Goal: Browse casually

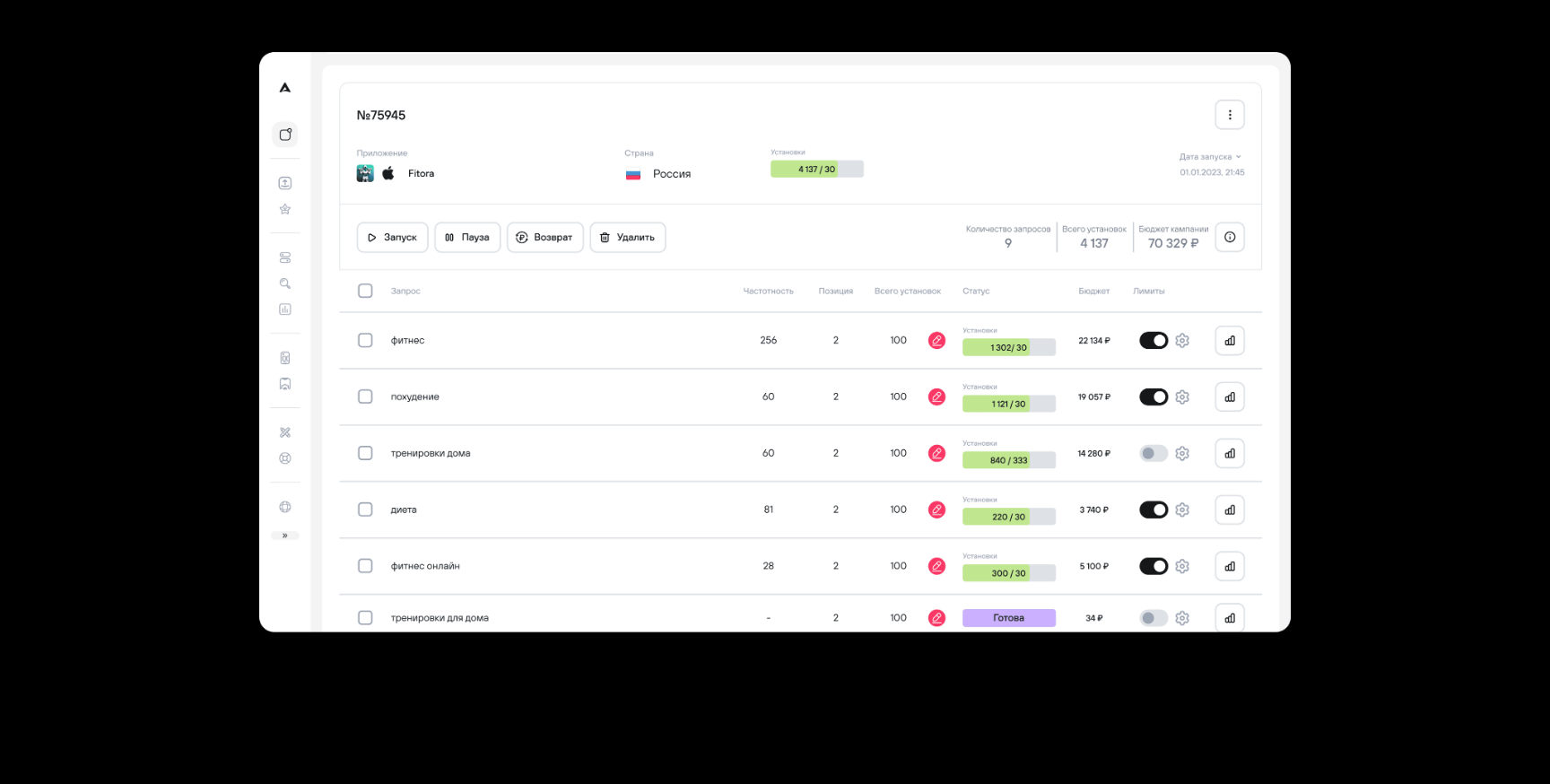
scroll to position [5210, 0]
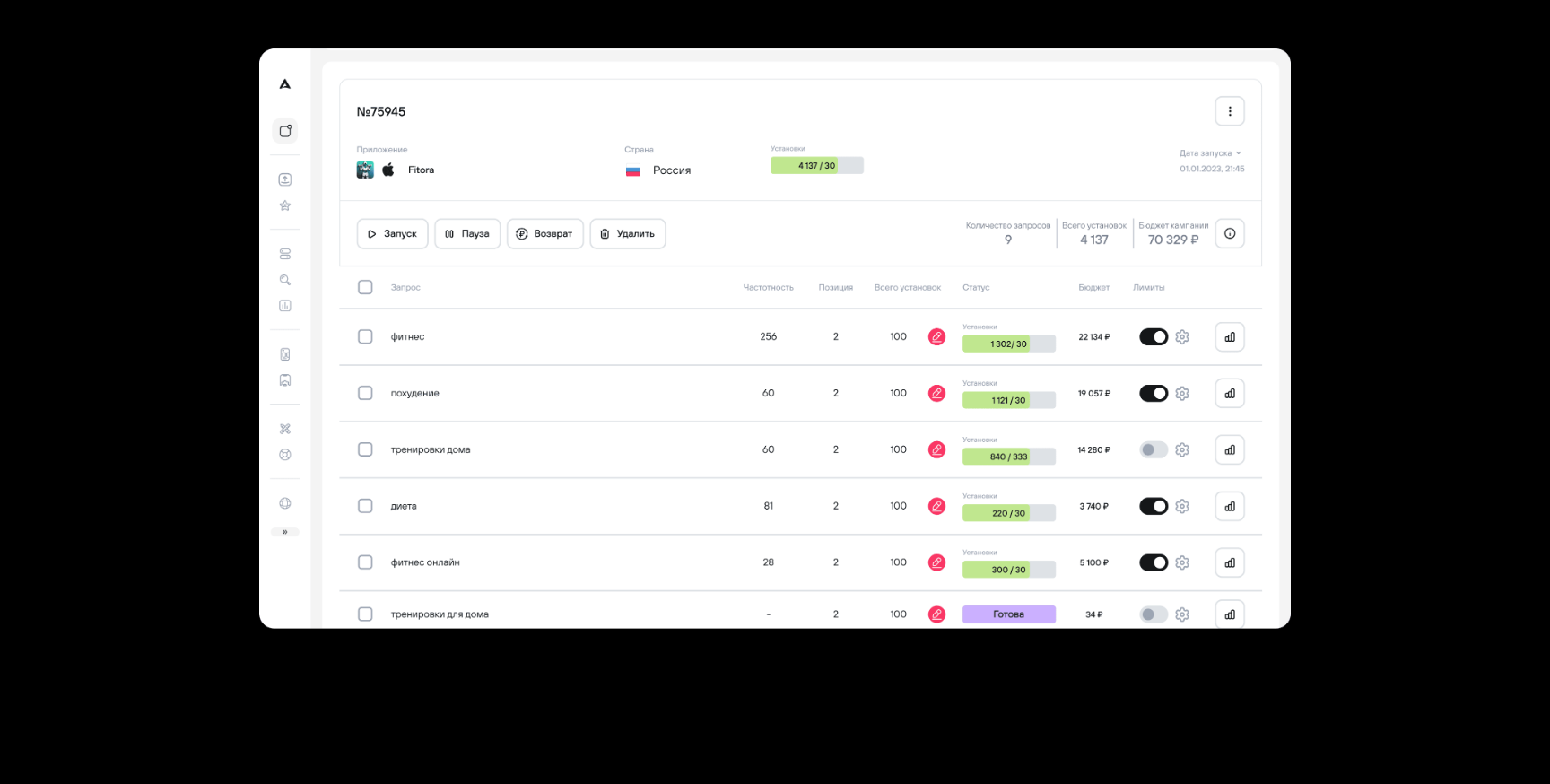
scroll to position [5210, 0]
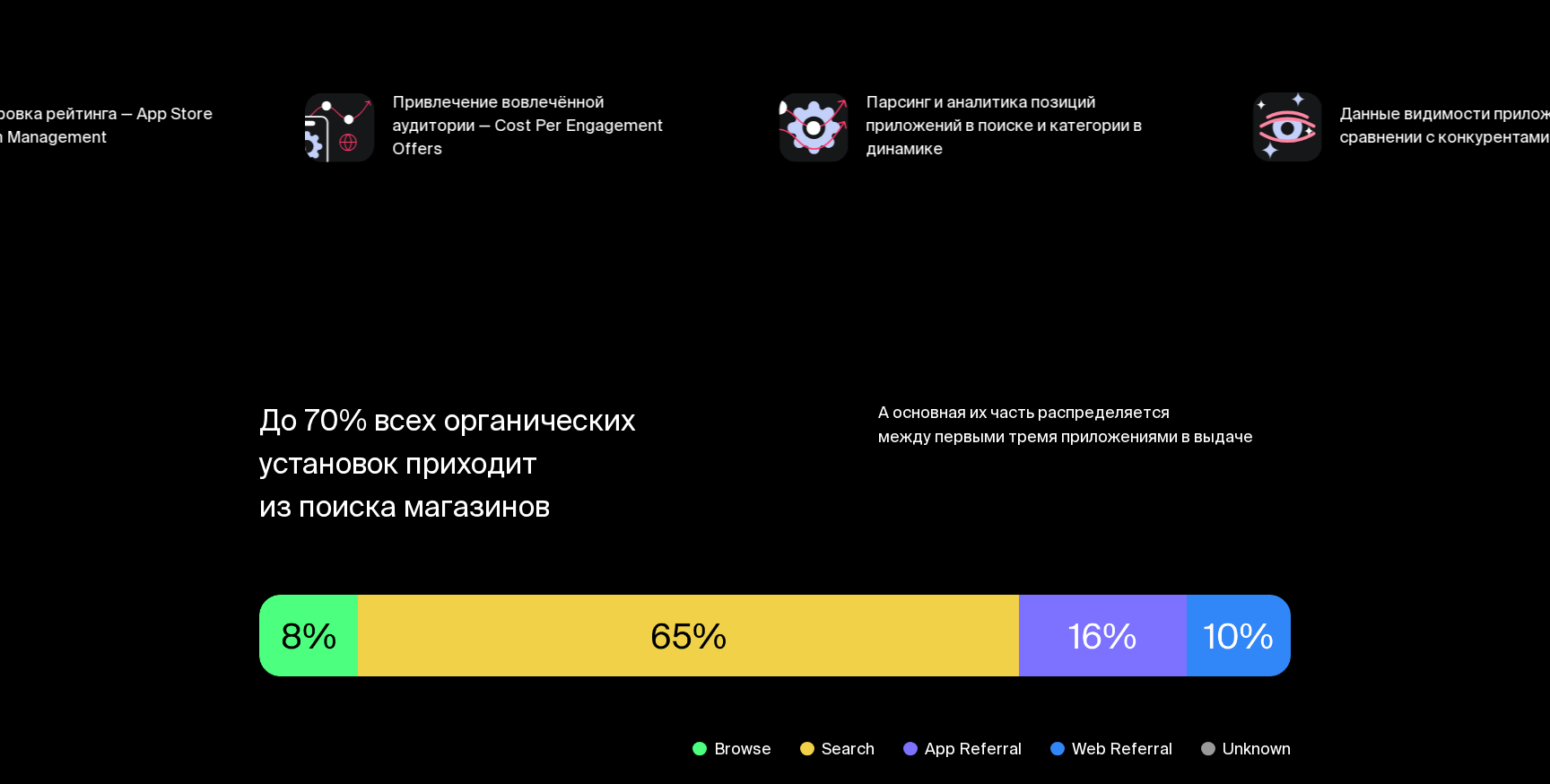
scroll to position [723, 0]
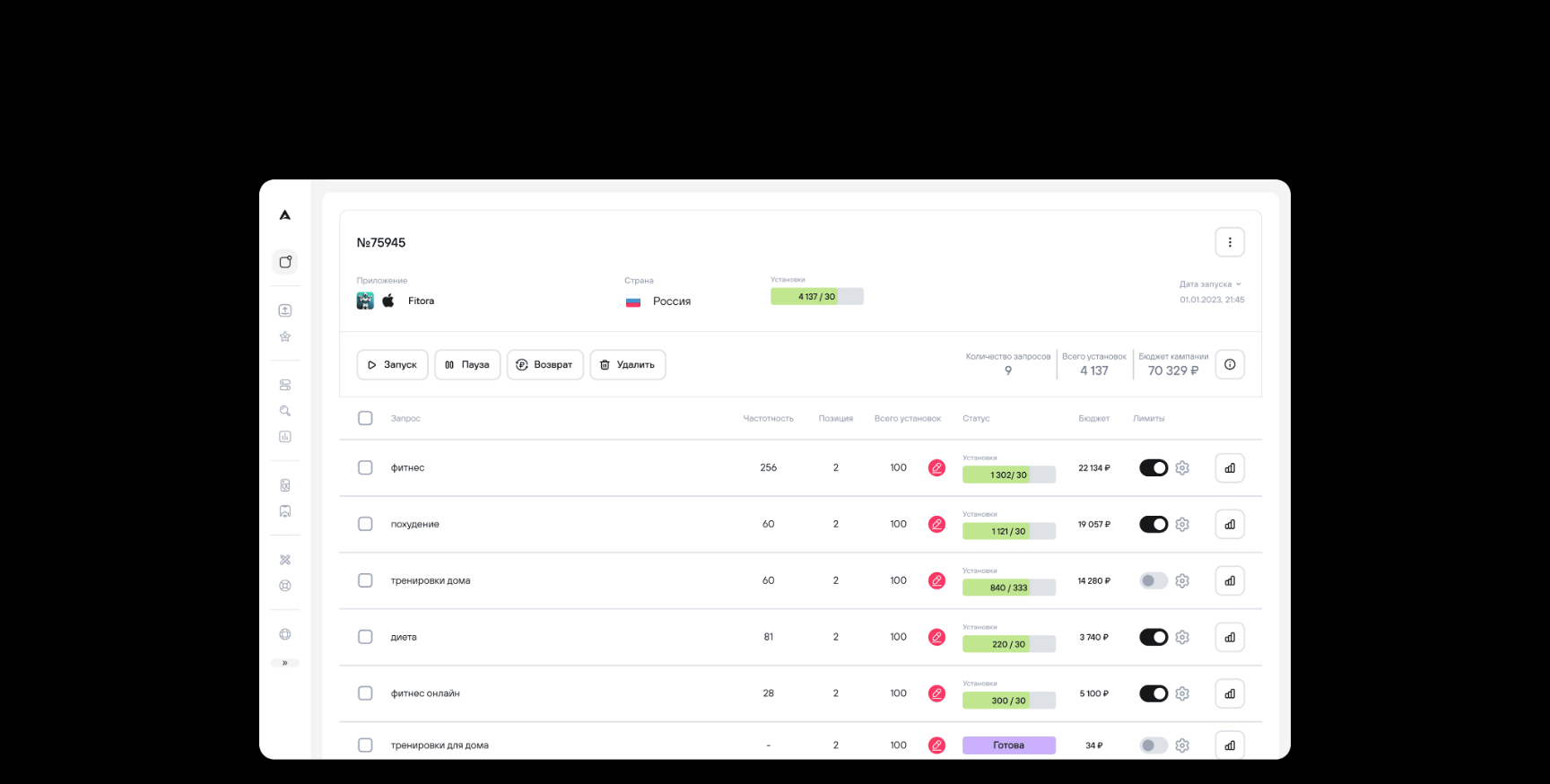
scroll to position [5072, 0]
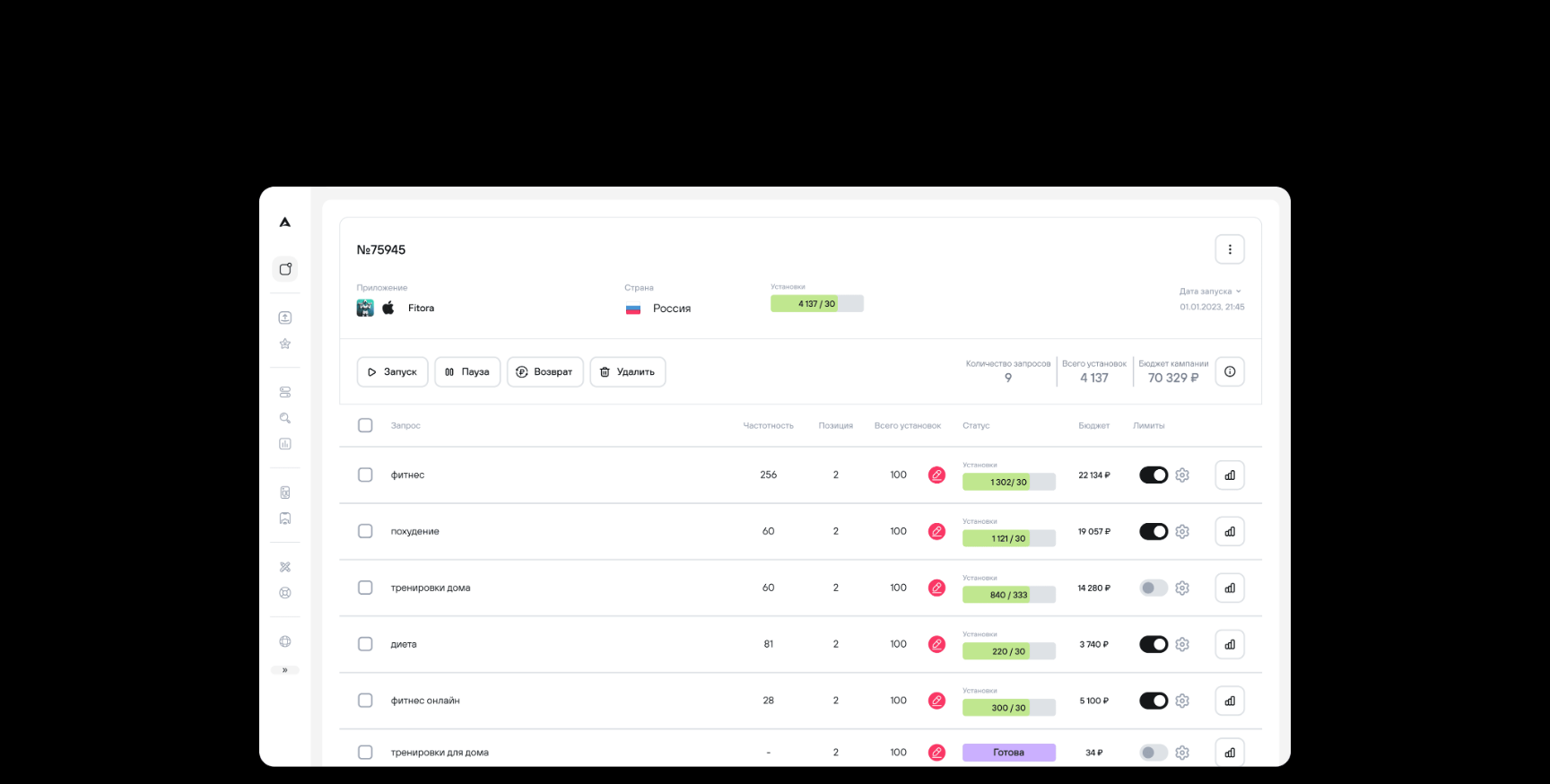
scroll to position [5072, 0]
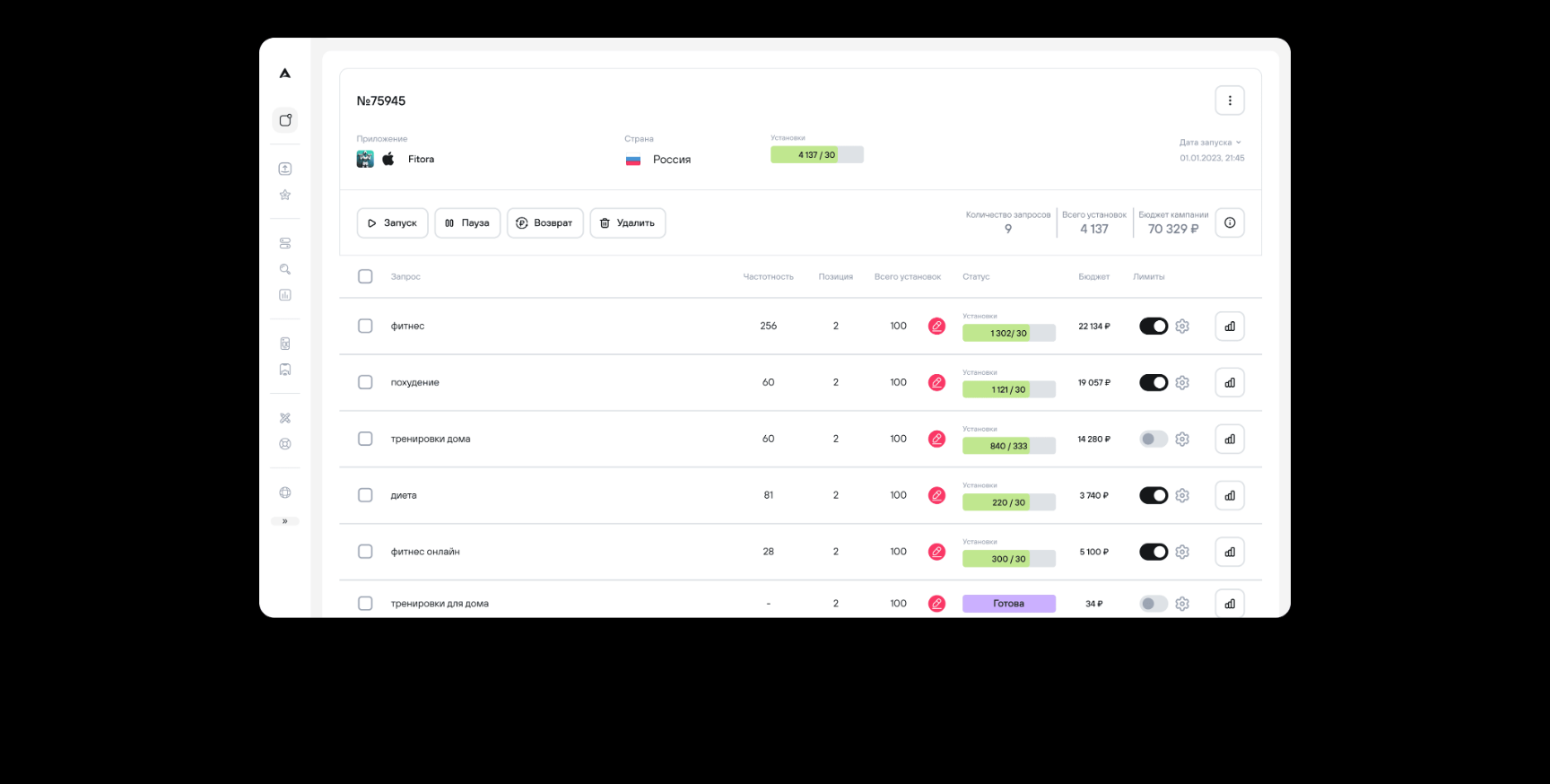
scroll to position [5254, 0]
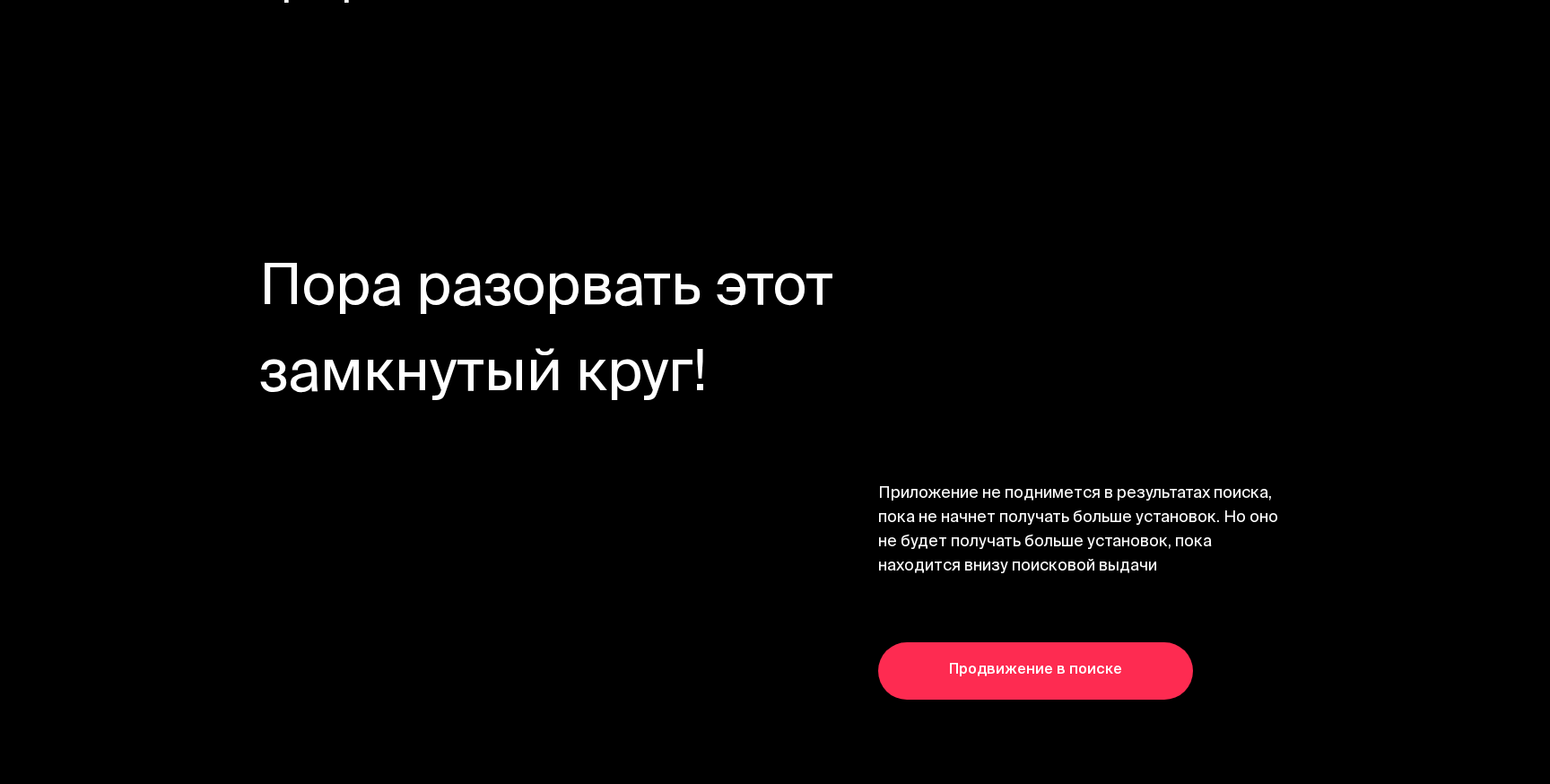
scroll to position [4298, 0]
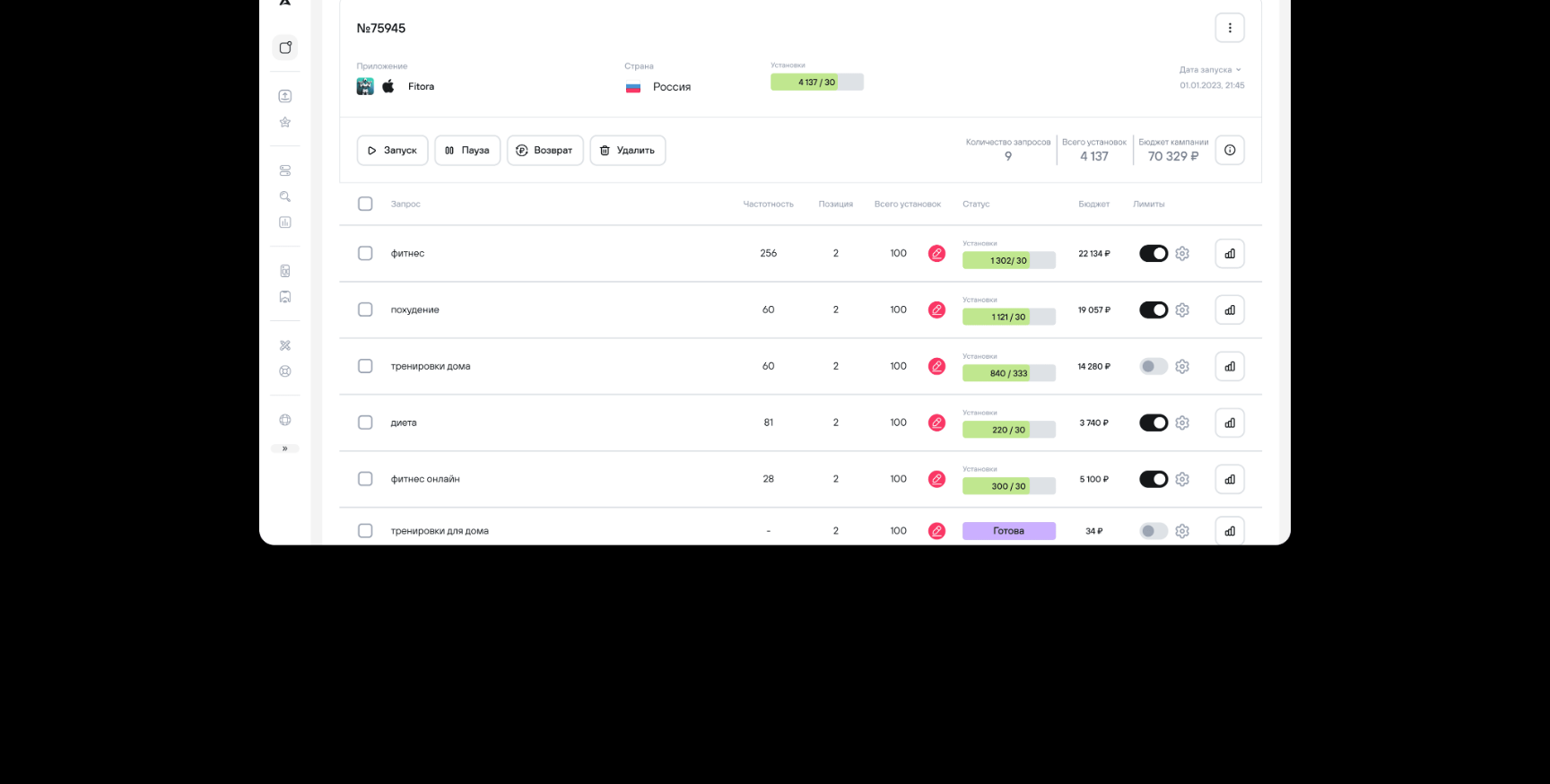
scroll to position [5294, 0]
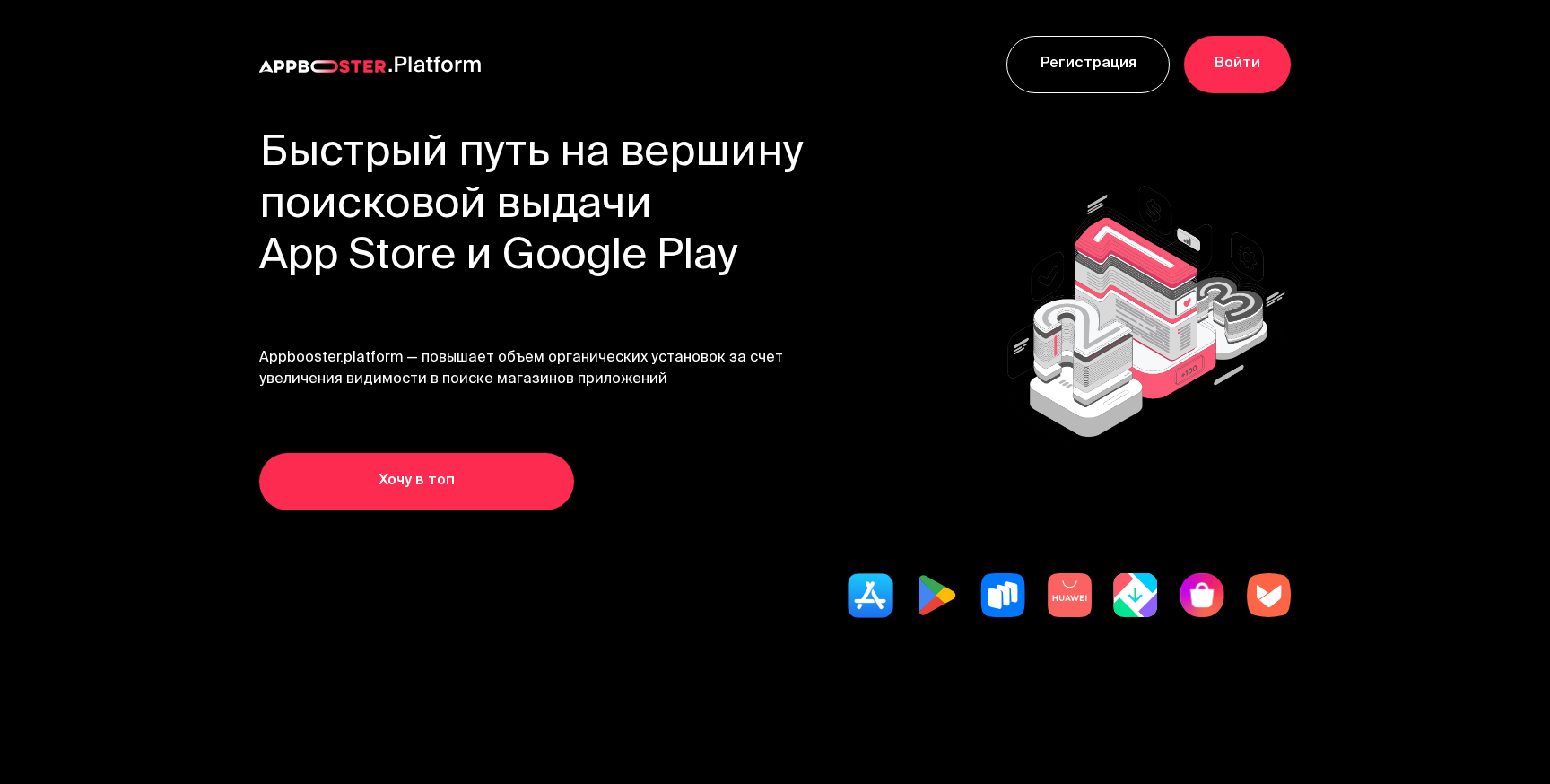
scroll to position [5294, 0]
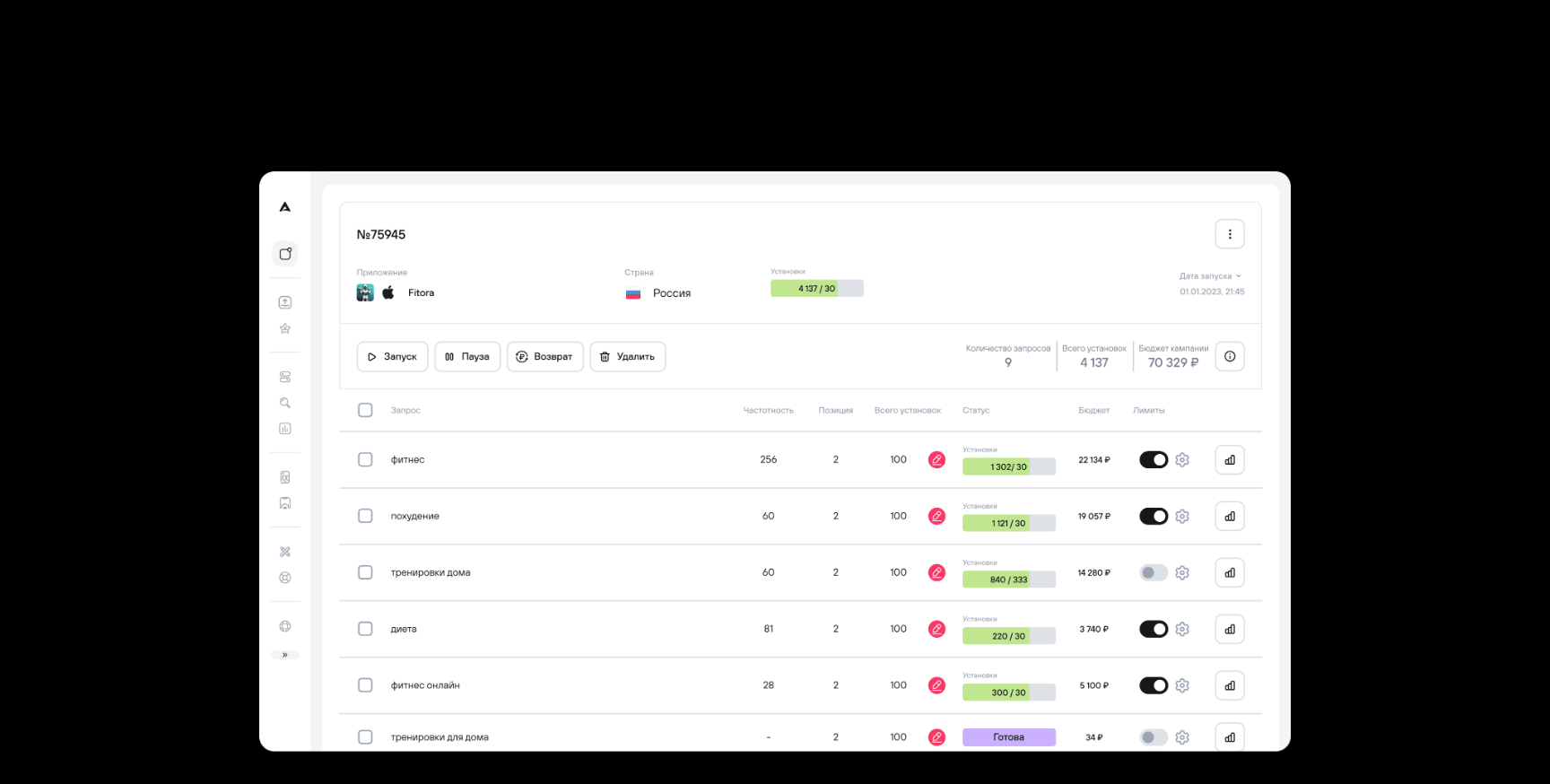
scroll to position [5088, 0]
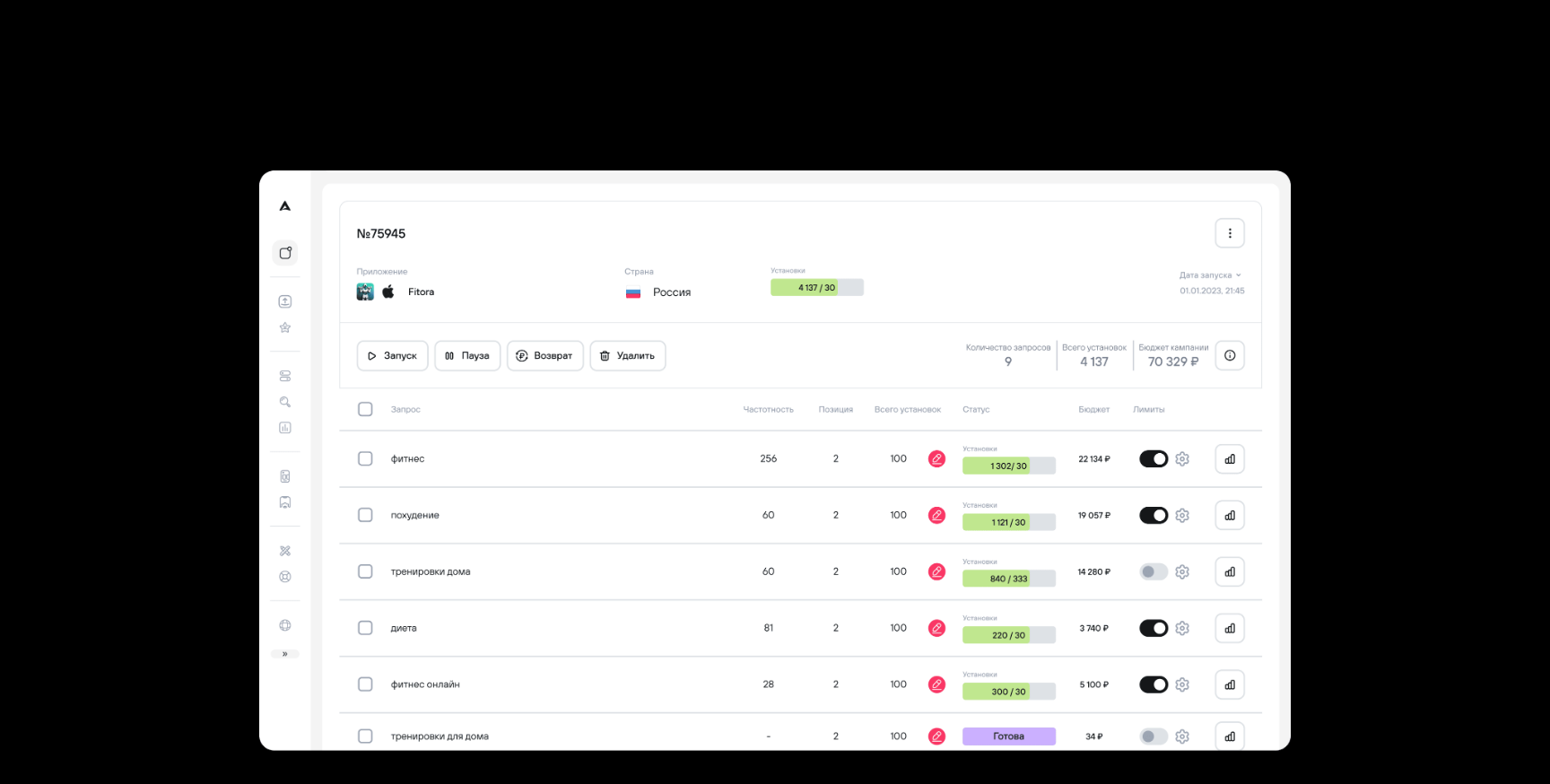
scroll to position [5088, 0]
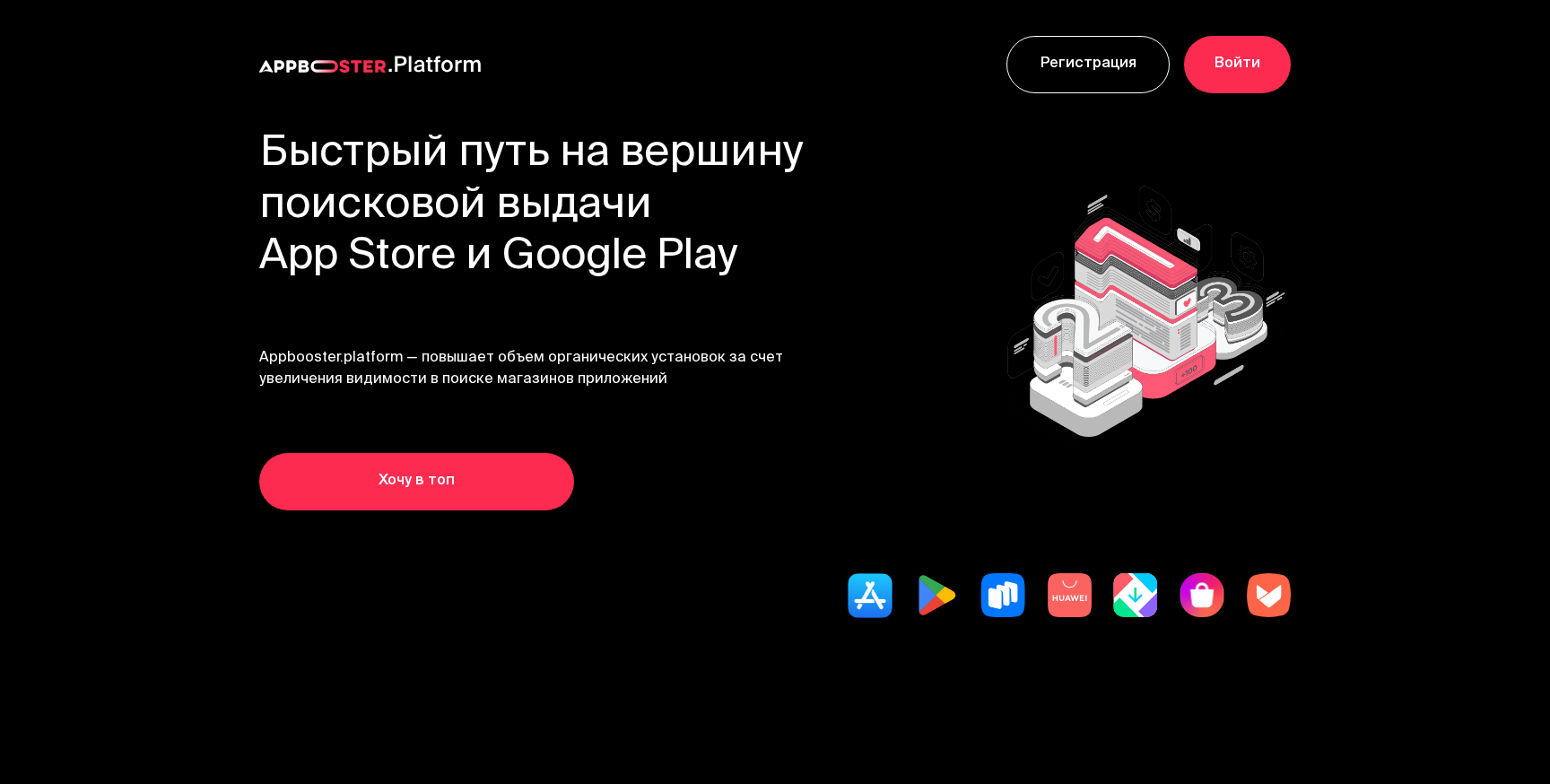
scroll to position [5088, 0]
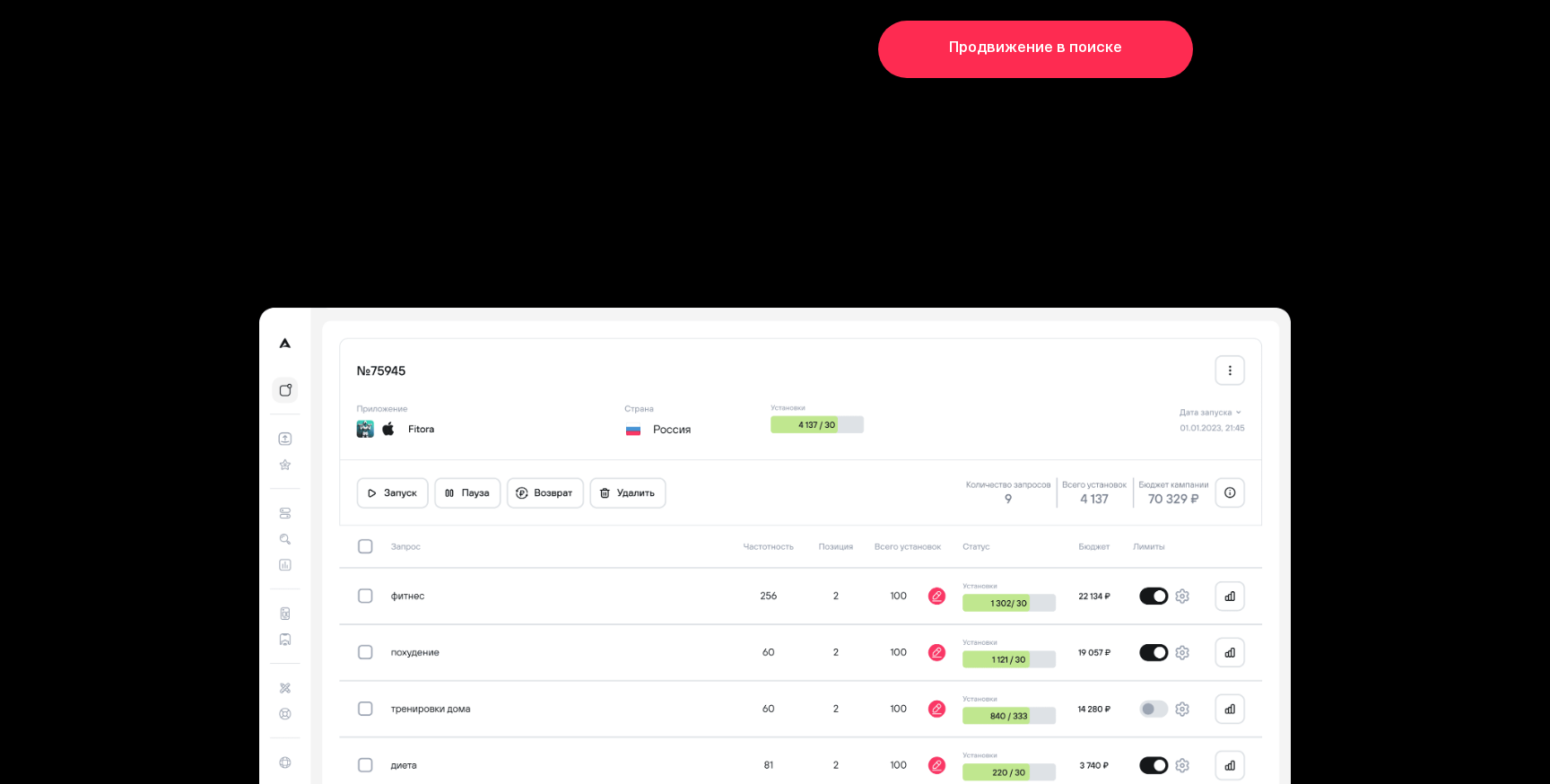
scroll to position [4960, 0]
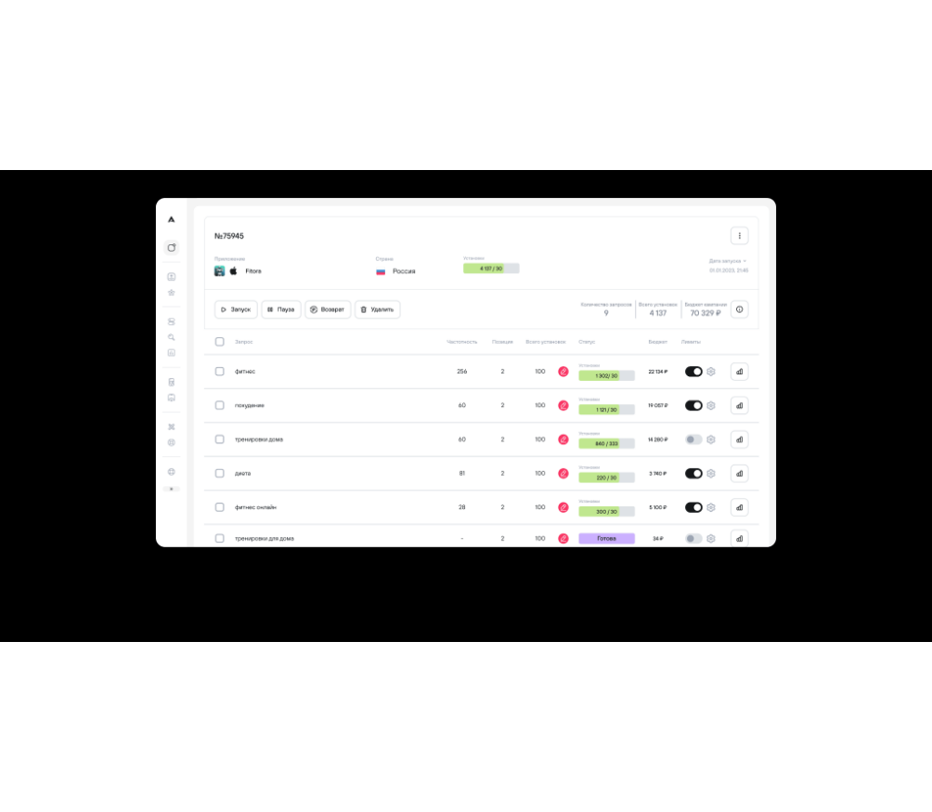
scroll to position [5400, 0]
